Goal: Task Accomplishment & Management: Manage account settings

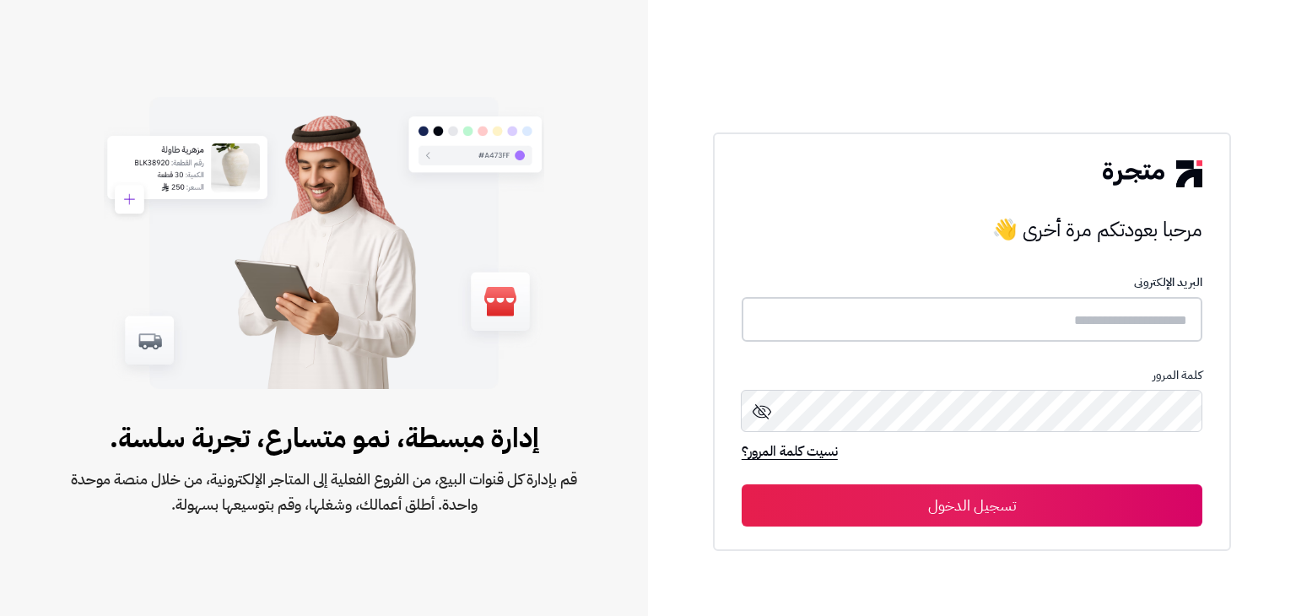
type input "**********"
click at [990, 517] on button "تسجيل الدخول" at bounding box center [971, 504] width 461 height 42
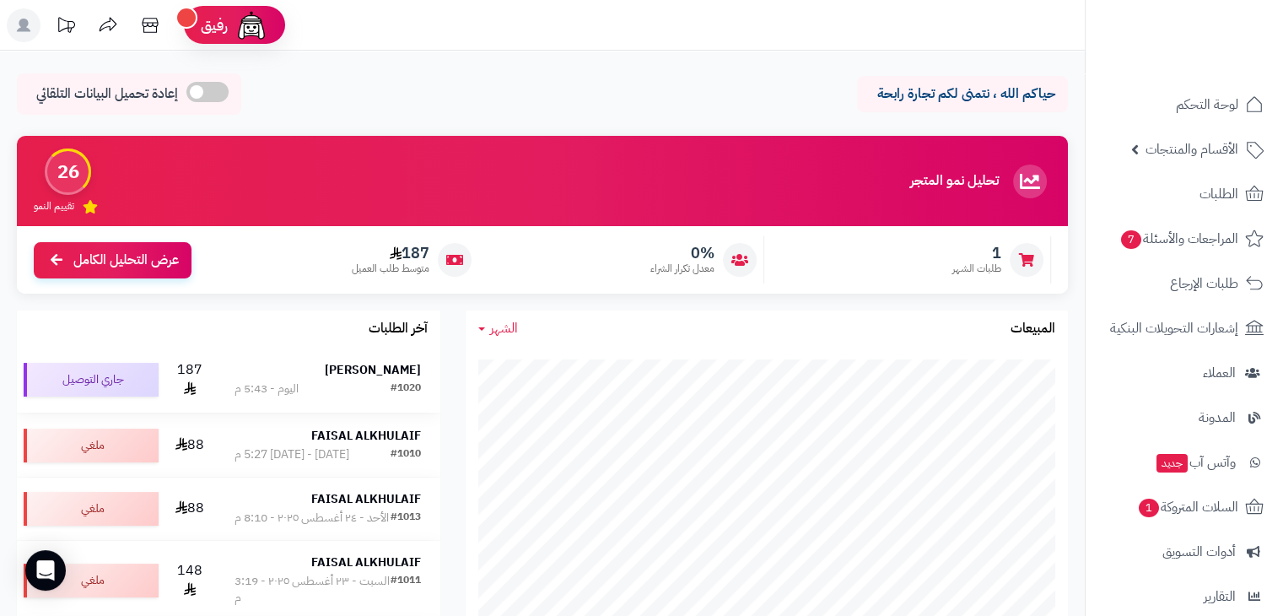
click at [353, 392] on div "#1020 اليوم - 5:43 م" at bounding box center [327, 388] width 186 height 17
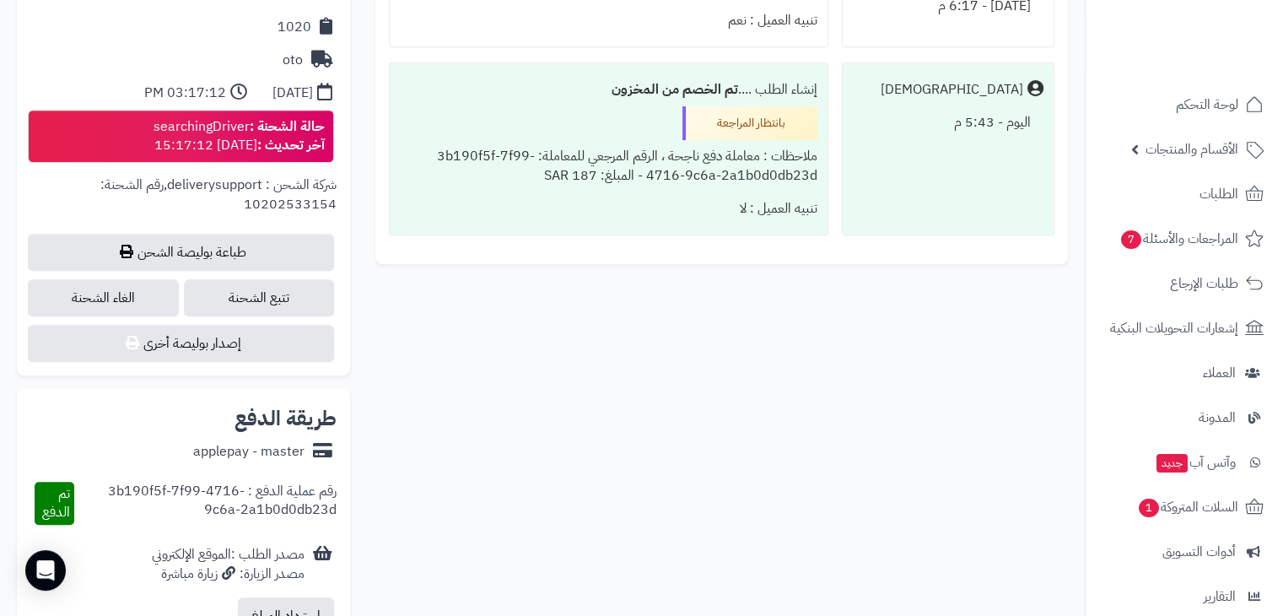
scroll to position [778, 0]
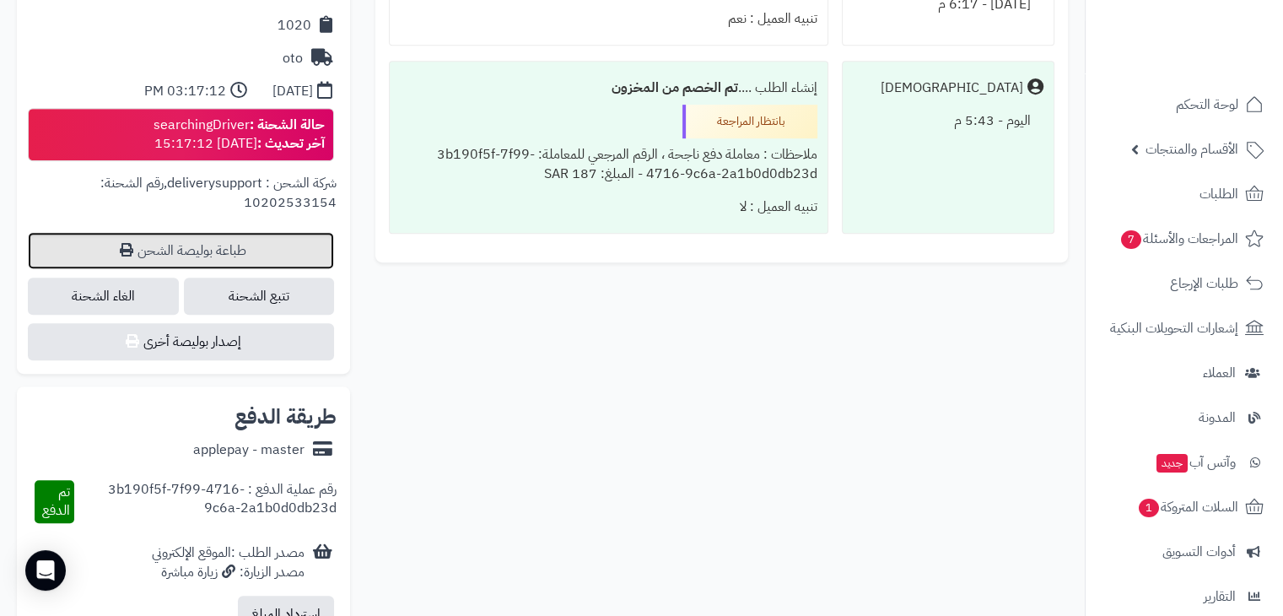
click at [180, 237] on link "طباعة بوليصة الشحن" at bounding box center [181, 250] width 306 height 37
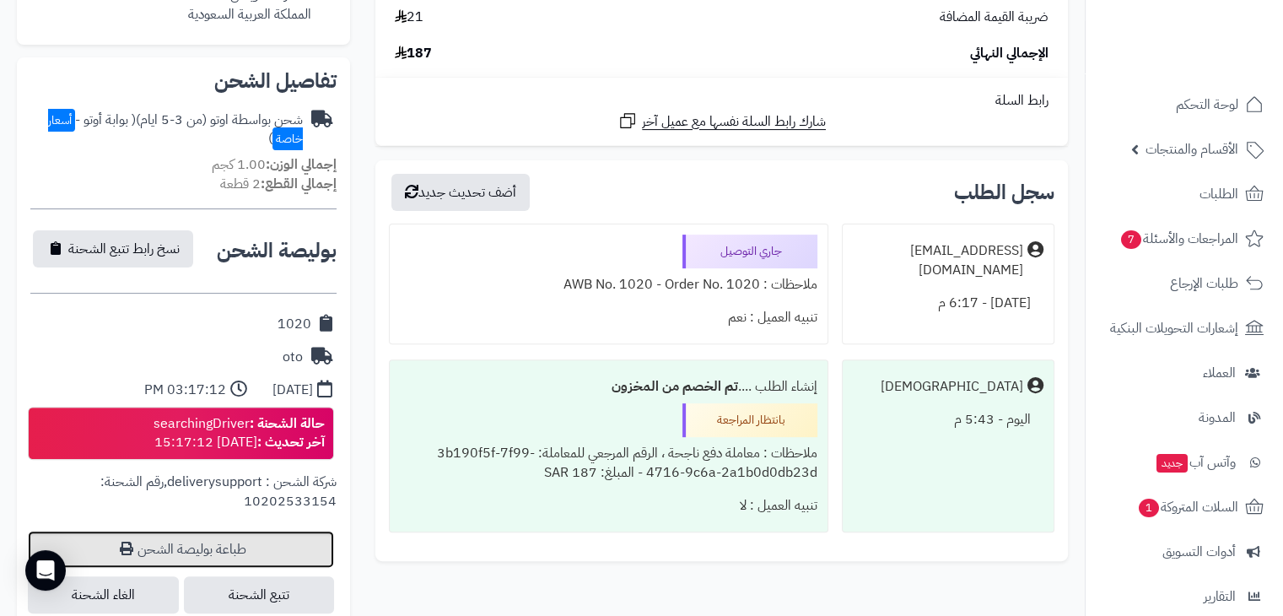
scroll to position [475, 0]
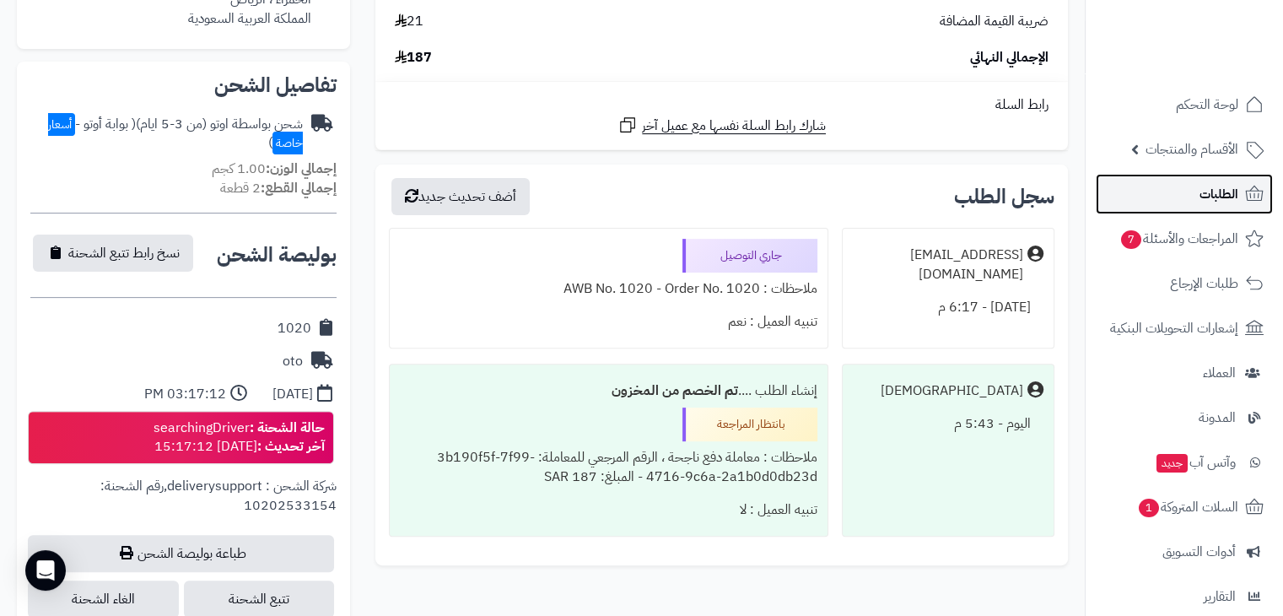
click at [1211, 190] on span "الطلبات" at bounding box center [1218, 194] width 39 height 24
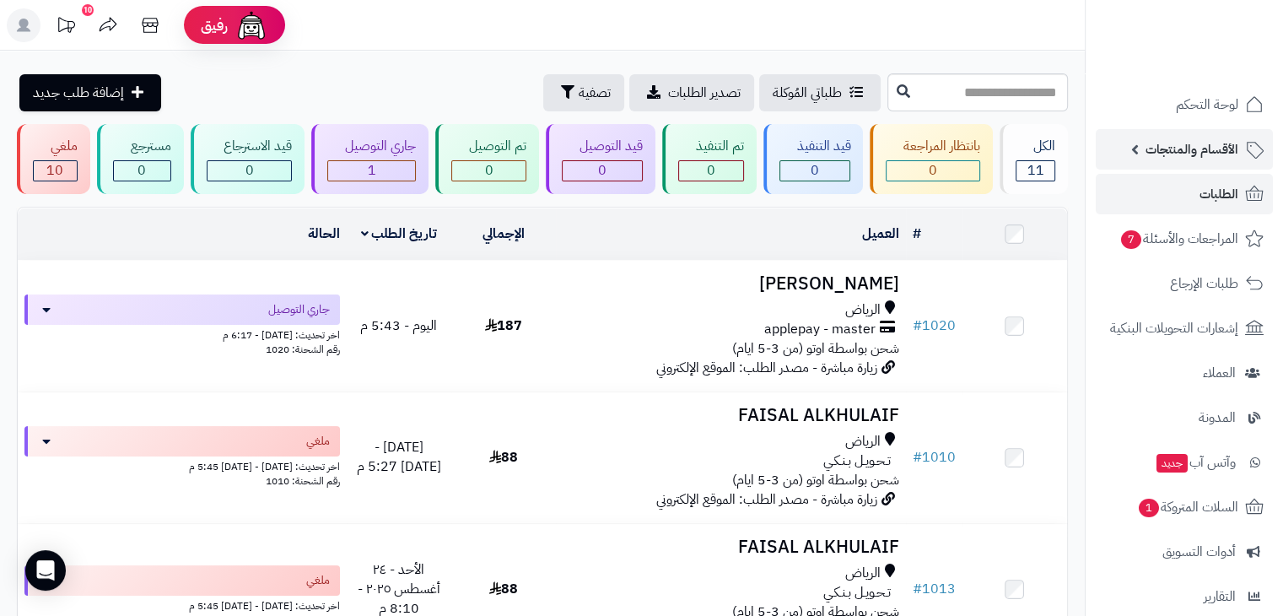
click at [1215, 152] on span "الأقسام والمنتجات" at bounding box center [1191, 149] width 93 height 24
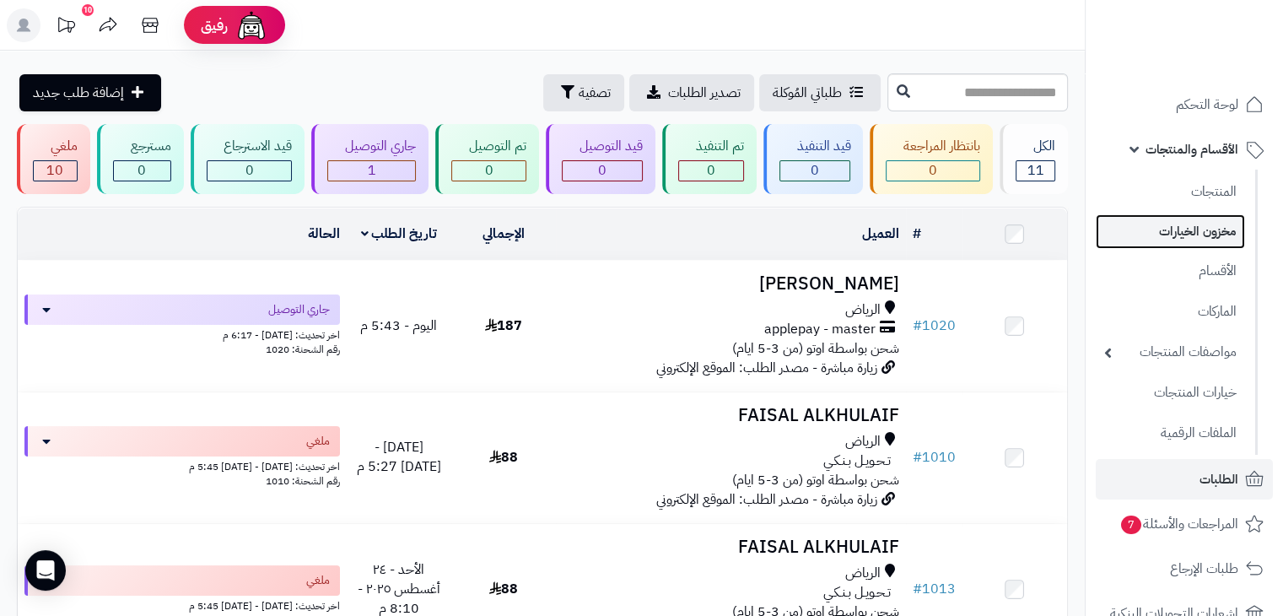
click at [1192, 240] on link "مخزون الخيارات" at bounding box center [1170, 231] width 149 height 35
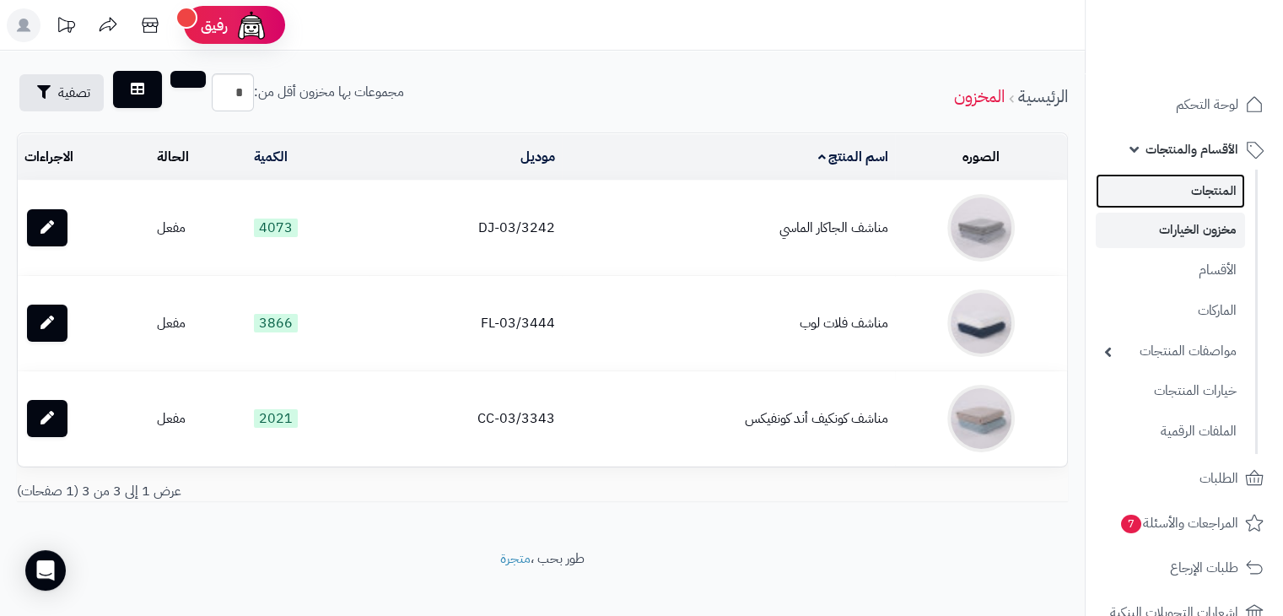
click at [1217, 184] on link "المنتجات" at bounding box center [1170, 191] width 149 height 35
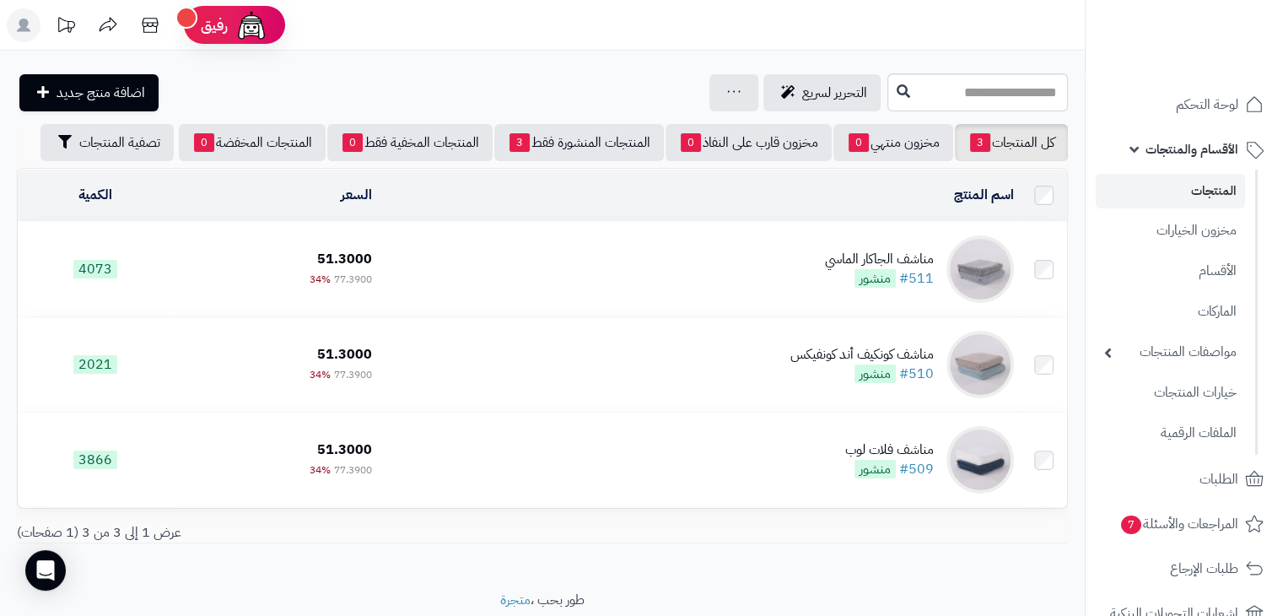
click at [1194, 193] on link "المنتجات" at bounding box center [1170, 191] width 149 height 35
click at [1228, 106] on span "لوحة التحكم" at bounding box center [1208, 105] width 62 height 24
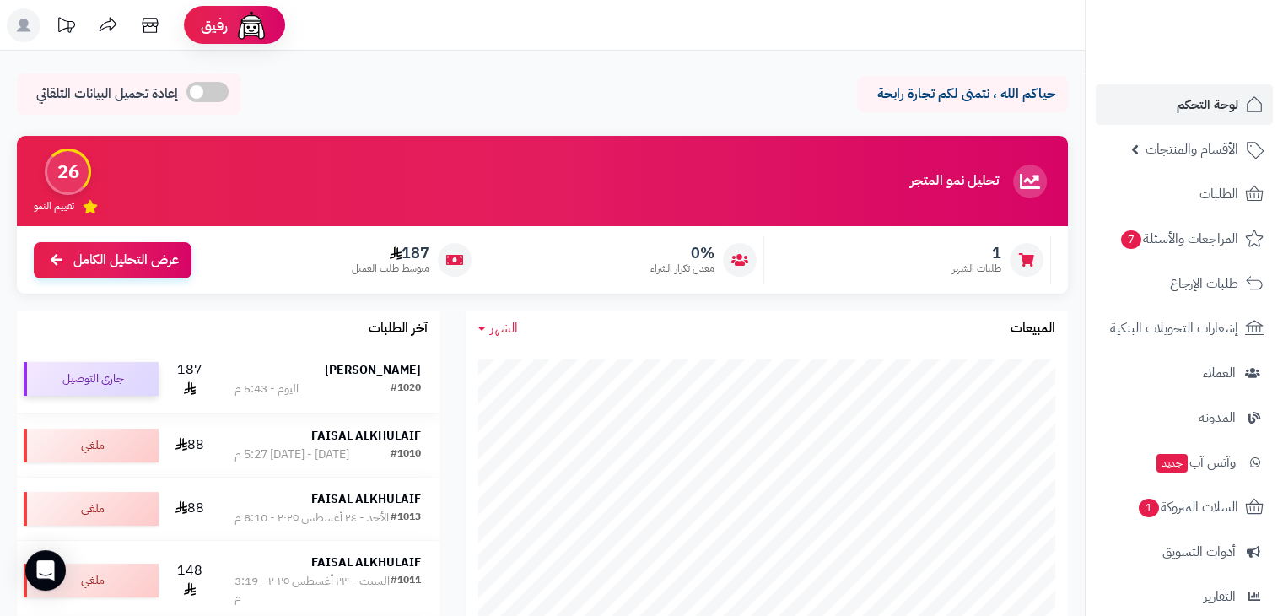
click at [119, 385] on div "جاري التوصيل" at bounding box center [91, 379] width 135 height 34
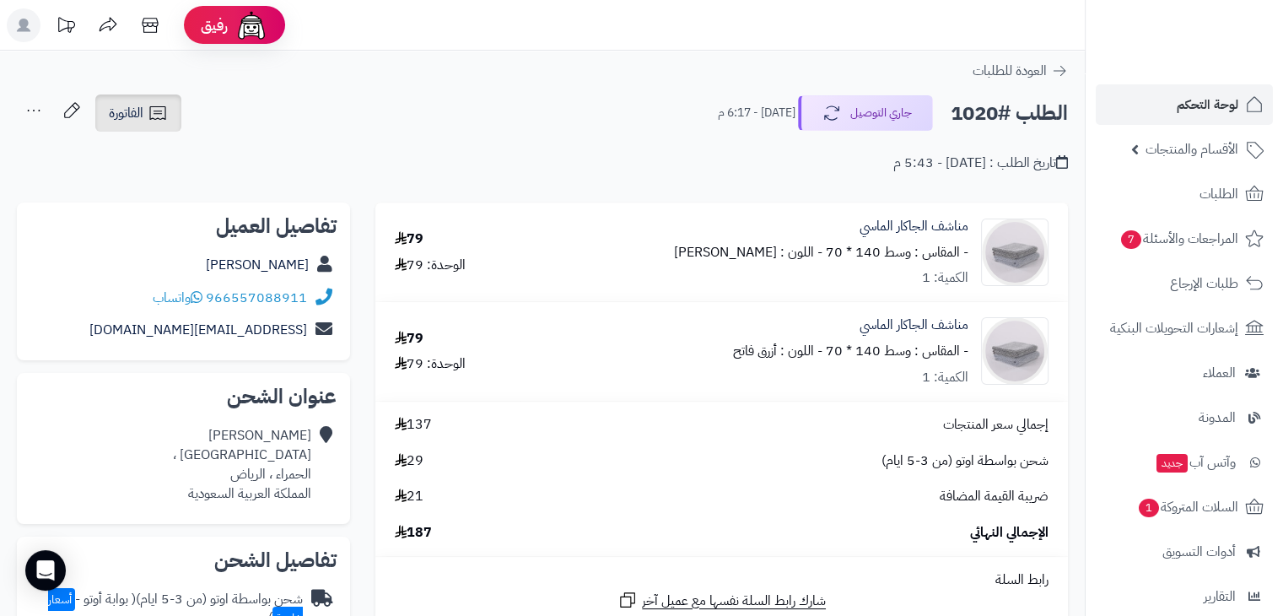
click at [159, 115] on icon at bounding box center [158, 113] width 20 height 20
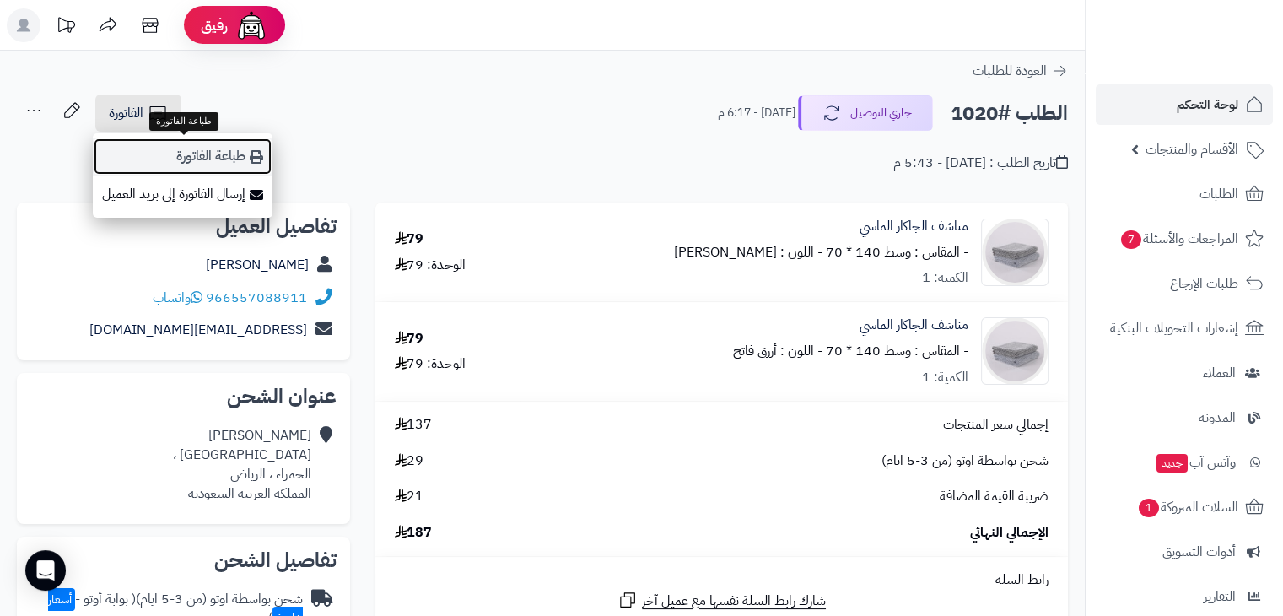
click at [211, 144] on link "طباعة الفاتورة" at bounding box center [183, 156] width 180 height 38
